Goal: Task Accomplishment & Management: Use online tool/utility

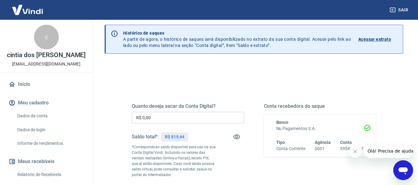
scroll to position [31, 0]
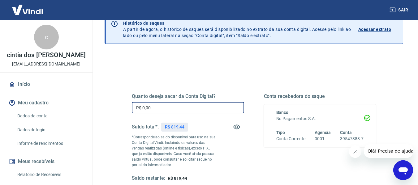
click at [174, 107] on input "R$ 0,00" at bounding box center [188, 107] width 112 height 11
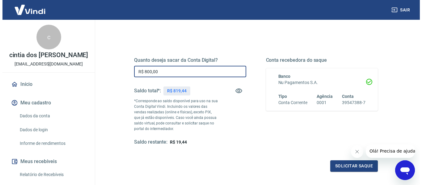
scroll to position [124, 0]
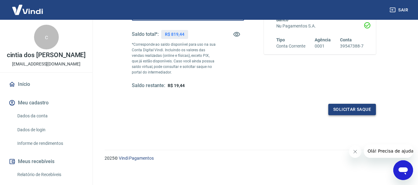
type input "R$ 800,00"
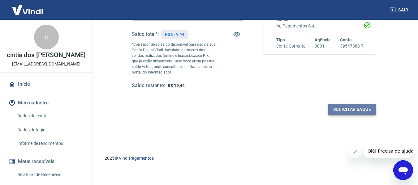
click at [352, 110] on button "Solicitar saque" at bounding box center [352, 109] width 48 height 11
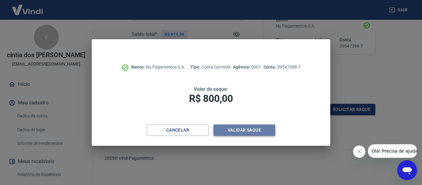
click at [238, 131] on button "Validar saque" at bounding box center [245, 130] width 62 height 11
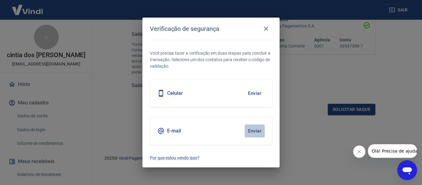
click at [247, 134] on button "Enviar" at bounding box center [255, 131] width 20 height 13
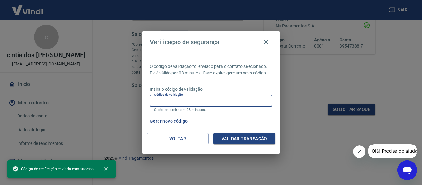
click at [216, 100] on input "Código de validação" at bounding box center [211, 100] width 122 height 11
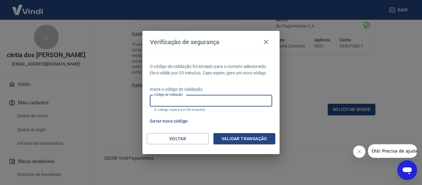
paste input "362281"
type input "362281"
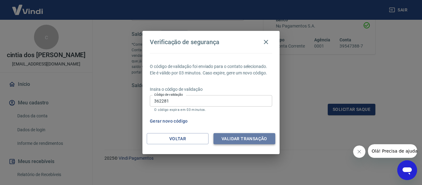
click at [233, 141] on button "Validar transação" at bounding box center [245, 138] width 62 height 11
